Goal: Information Seeking & Learning: Find specific fact

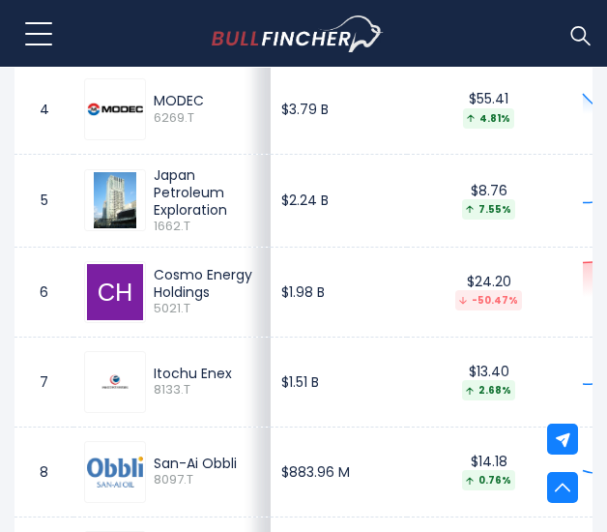
scroll to position [1433, 0]
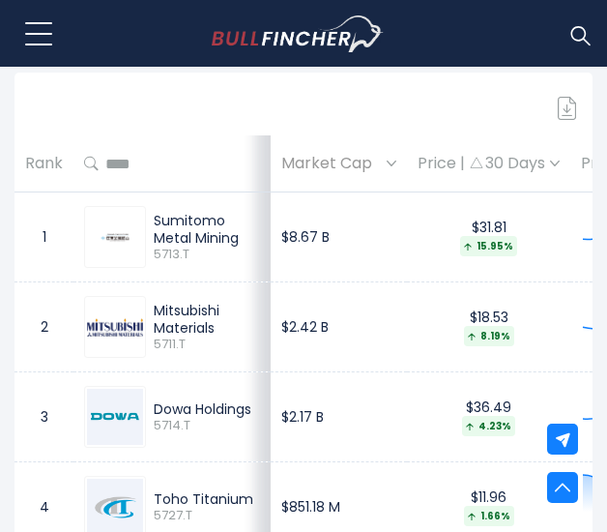
scroll to position [1103, 0]
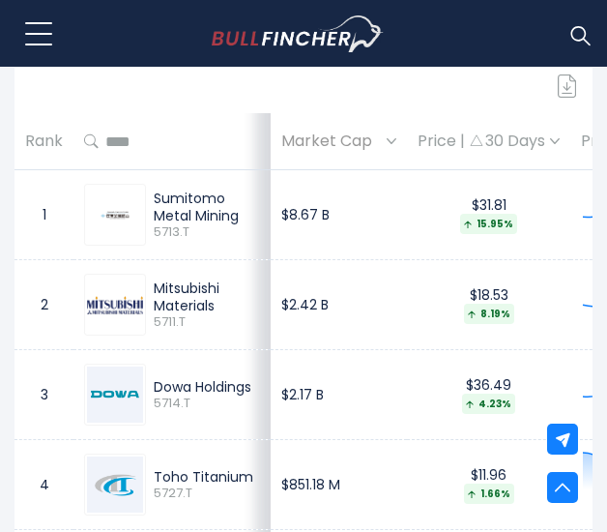
drag, startPoint x: 152, startPoint y: 210, endPoint x: 243, endPoint y: 227, distance: 92.5
click at [243, 227] on td "Sumitomo Metal Mining 5713.T" at bounding box center [171, 215] width 197 height 90
copy div "Sumitomo Metal Mining"
drag, startPoint x: 157, startPoint y: 297, endPoint x: 226, endPoint y: 312, distance: 71.3
click at [226, 312] on div "Mitsubishi Materials" at bounding box center [207, 296] width 106 height 35
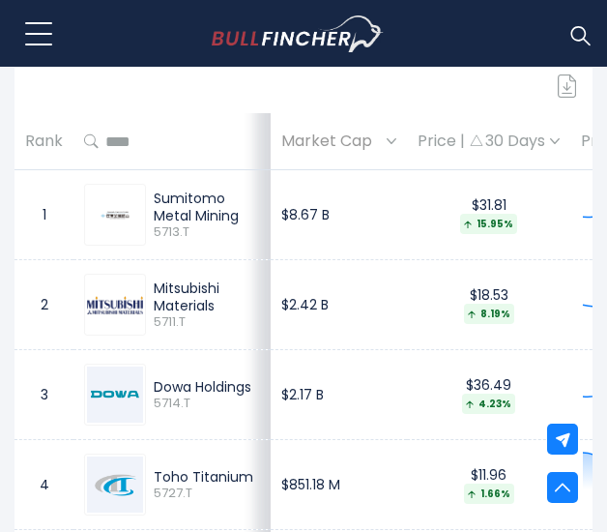
copy div "Mitsubishi Materials"
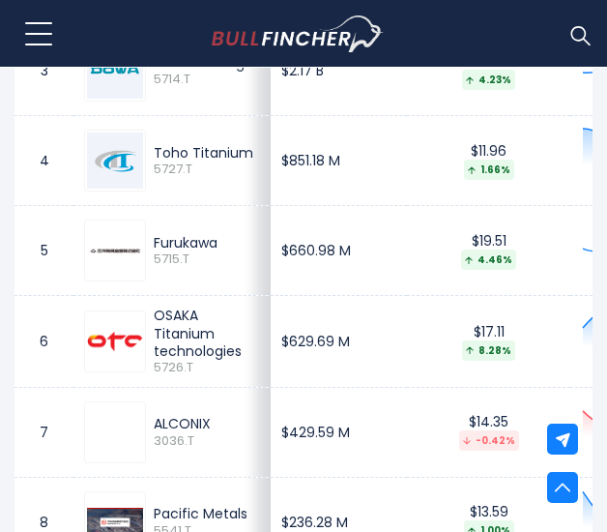
scroll to position [1428, 0]
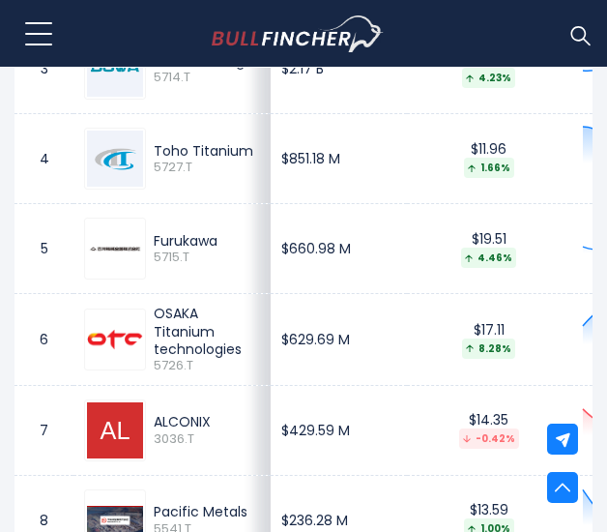
click at [115, 252] on img at bounding box center [115, 248] width 56 height 56
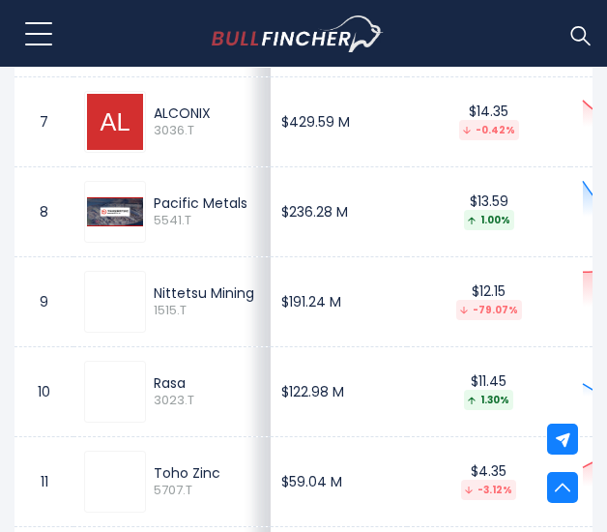
scroll to position [1738, 0]
